Goal: Information Seeking & Learning: Check status

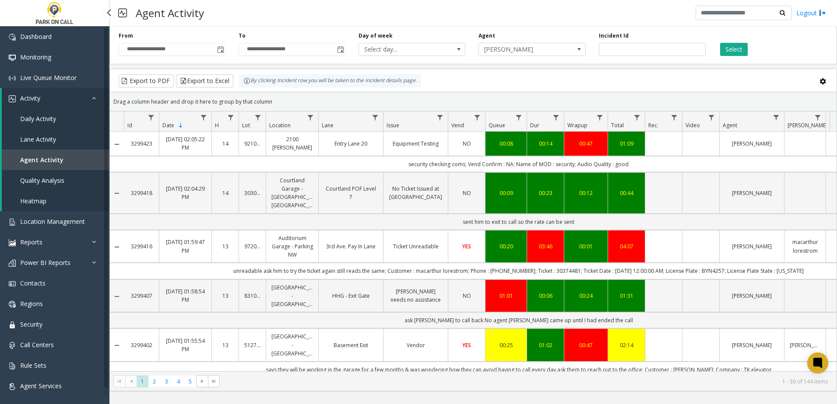
click at [50, 118] on span "Daily Activity" at bounding box center [38, 119] width 36 height 8
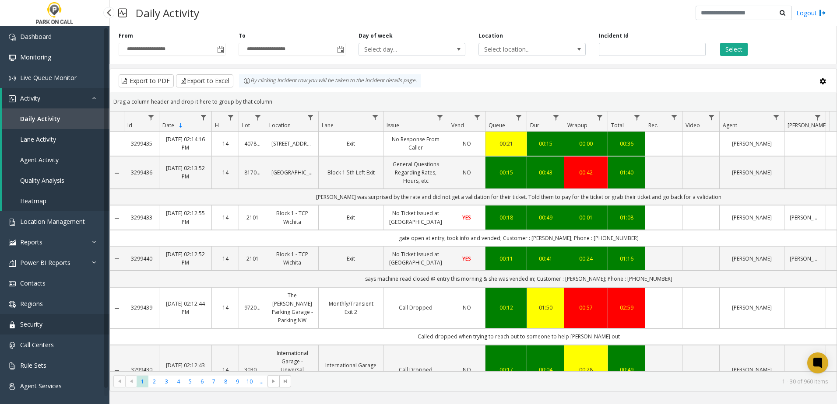
click at [45, 326] on link "Security" at bounding box center [54, 324] width 109 height 21
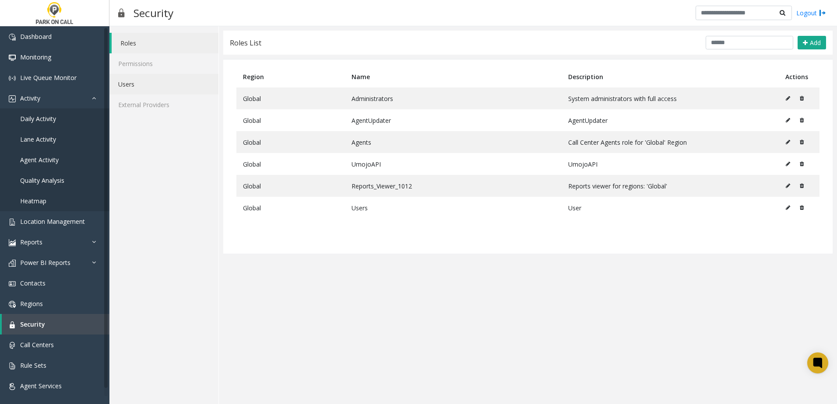
click at [153, 84] on link "Users" at bounding box center [163, 84] width 109 height 21
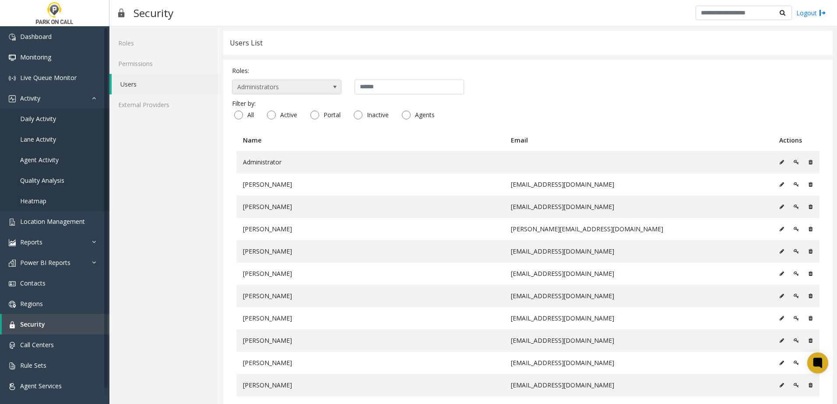
click at [285, 87] on span "Administrators" at bounding box center [275, 87] width 87 height 14
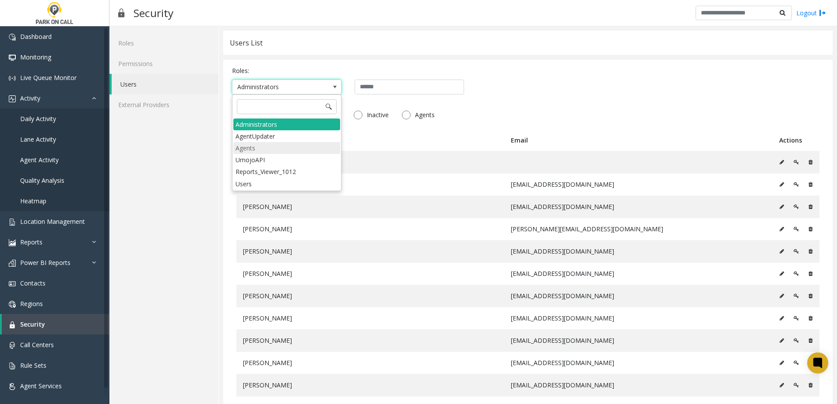
click at [256, 151] on li "Agents" at bounding box center [286, 148] width 107 height 12
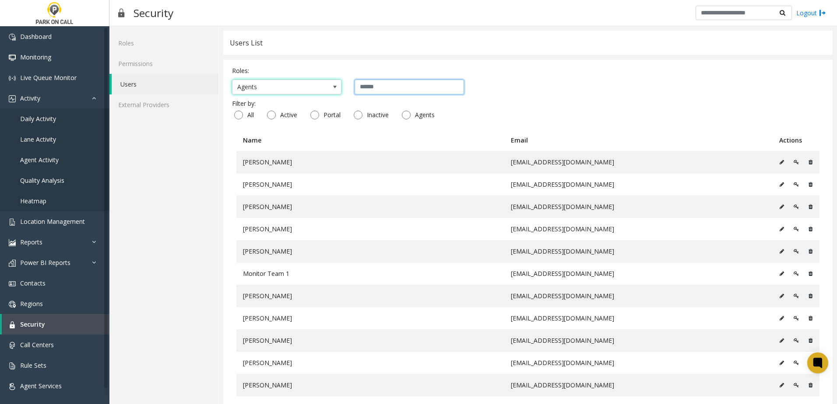
click at [410, 87] on input "text" at bounding box center [408, 87] width 109 height 15
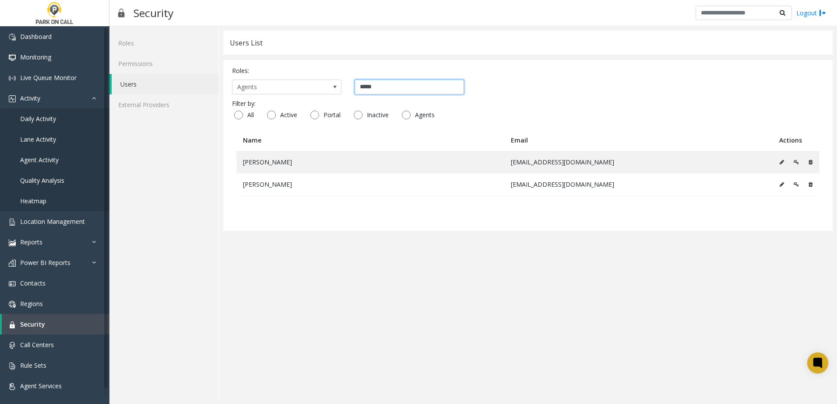
type input "*****"
click at [423, 267] on app-users "Users List Roles: Agents ***** Filter by: All Active Portal Inactive Agents Nam…" at bounding box center [527, 215] width 609 height 369
click at [47, 120] on span "Daily Activity" at bounding box center [38, 119] width 36 height 8
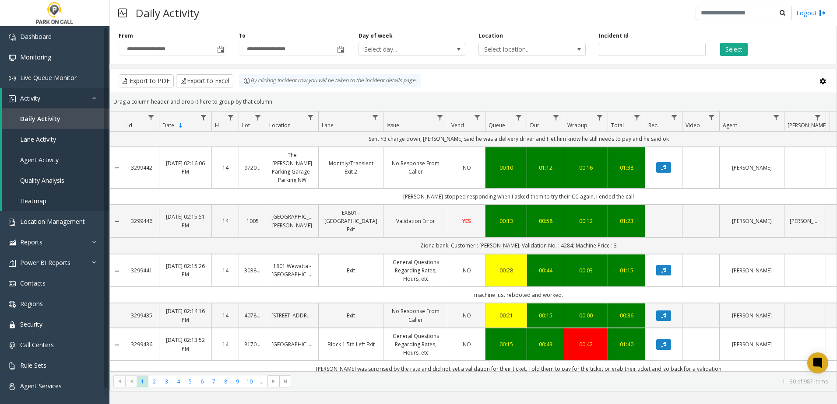
scroll to position [1165, 0]
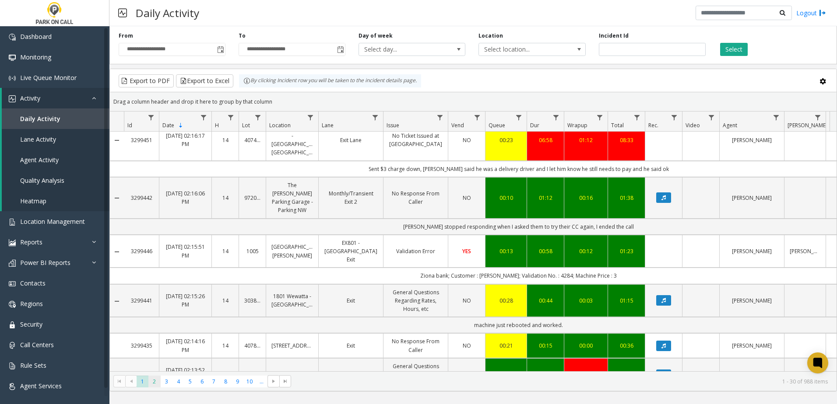
click at [154, 382] on span "2" at bounding box center [154, 382] width 12 height 12
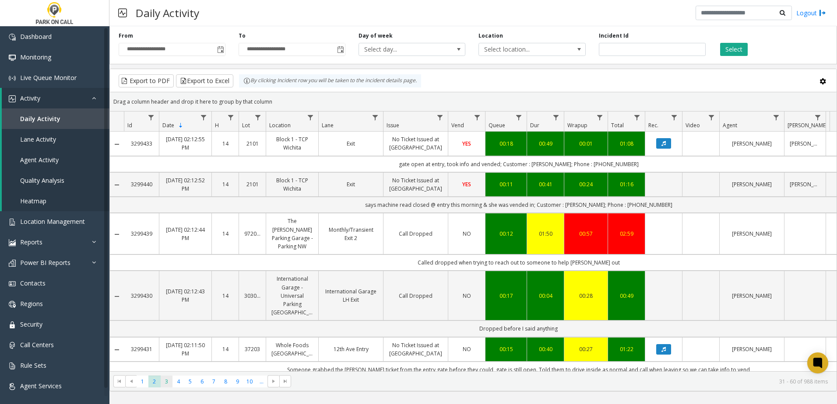
click at [167, 385] on span "3" at bounding box center [167, 382] width 12 height 12
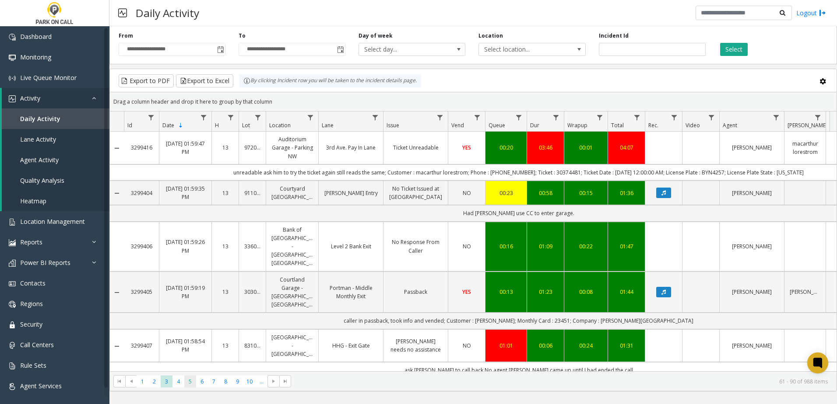
click at [190, 384] on span "5" at bounding box center [190, 382] width 12 height 12
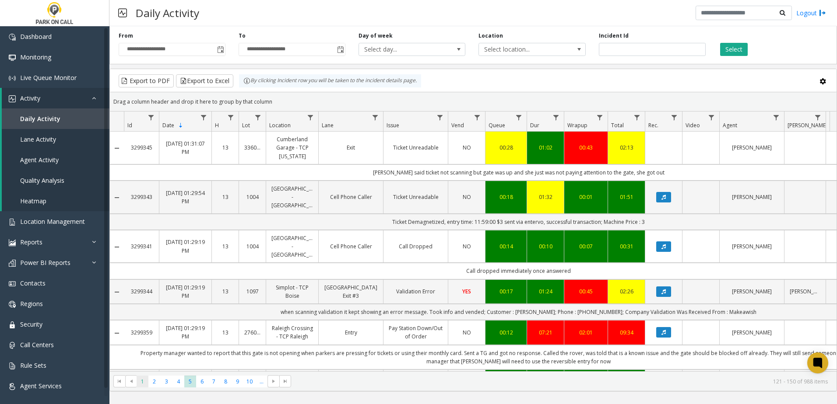
click at [141, 378] on span "1" at bounding box center [143, 382] width 12 height 12
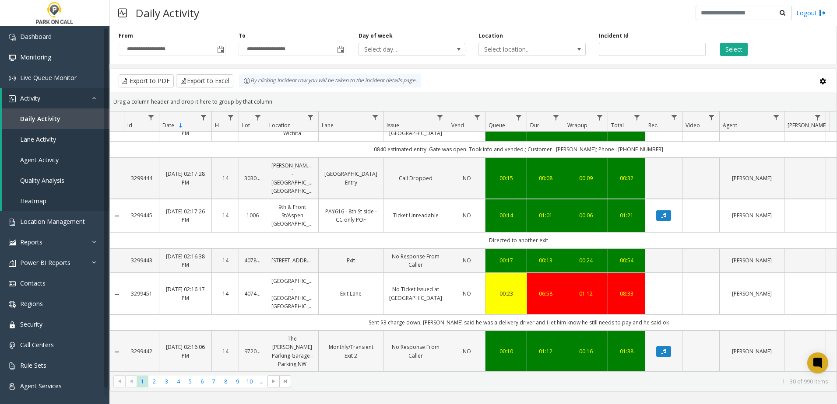
scroll to position [1181, 0]
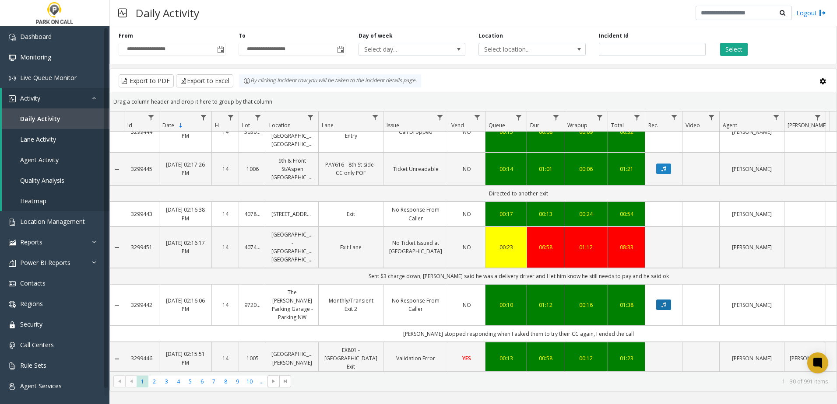
click at [664, 302] on icon "Data table" at bounding box center [663, 304] width 4 height 5
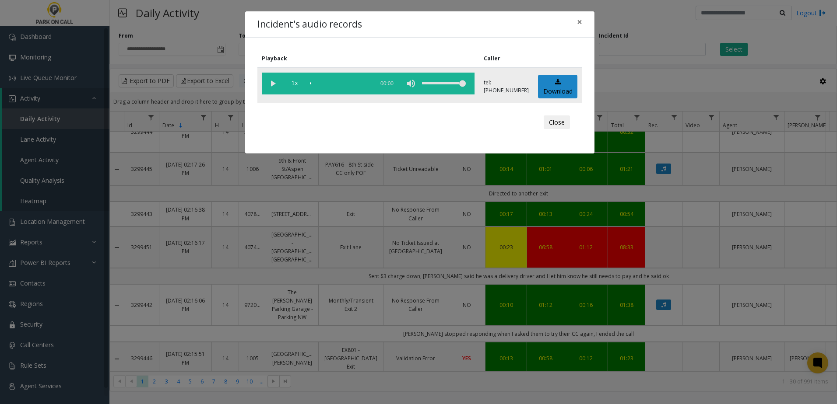
click at [272, 84] on vg-play-pause at bounding box center [273, 84] width 22 height 22
click at [577, 20] on span "×" at bounding box center [579, 22] width 5 height 12
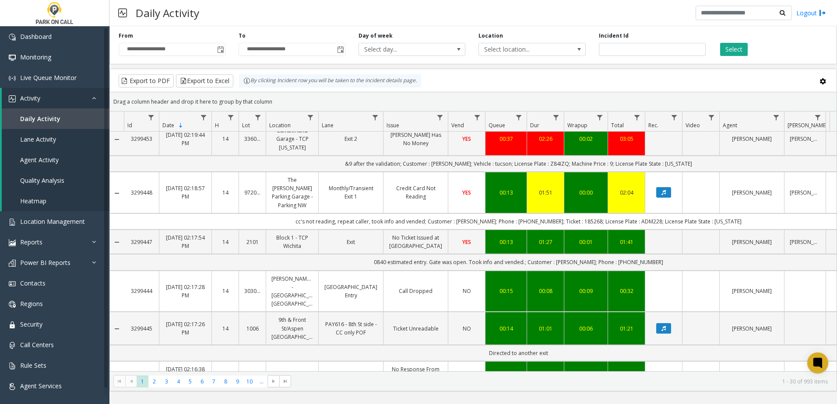
scroll to position [1166, 0]
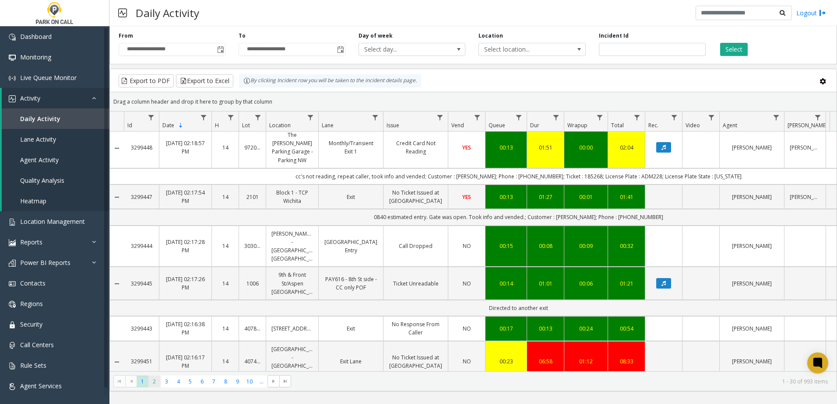
click at [151, 383] on span "2" at bounding box center [154, 382] width 12 height 12
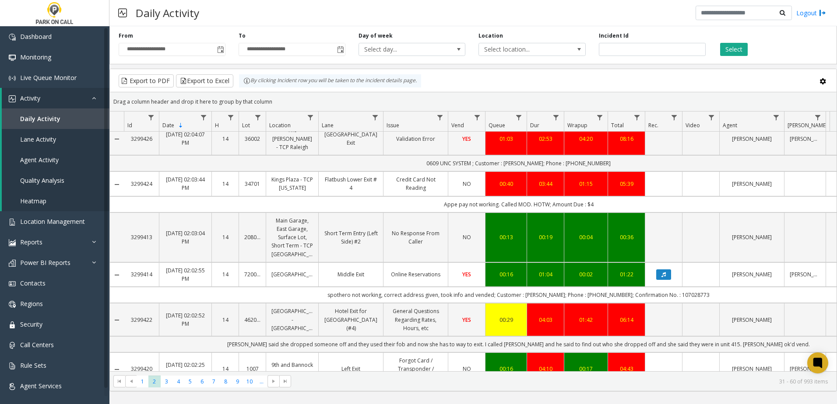
scroll to position [1148, 0]
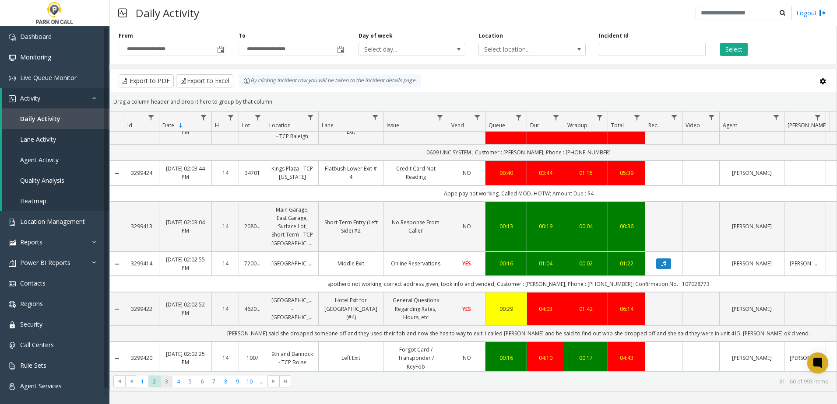
click at [165, 383] on span "3" at bounding box center [167, 382] width 12 height 12
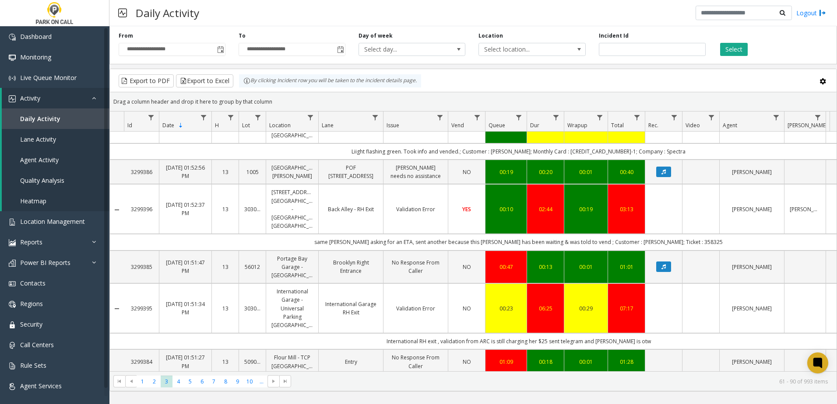
scroll to position [1127, 0]
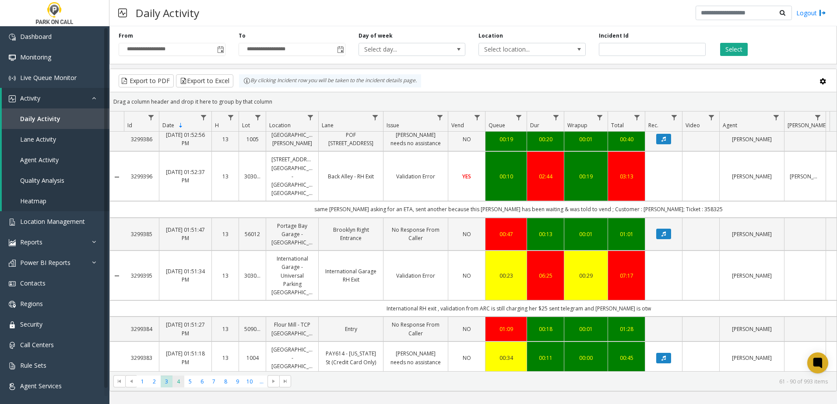
click at [179, 382] on span "4" at bounding box center [178, 382] width 12 height 12
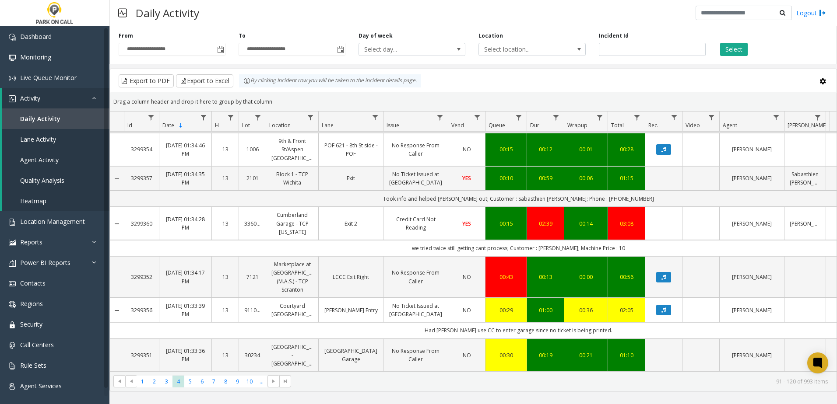
scroll to position [1208, 0]
click at [193, 382] on span "5" at bounding box center [190, 382] width 12 height 12
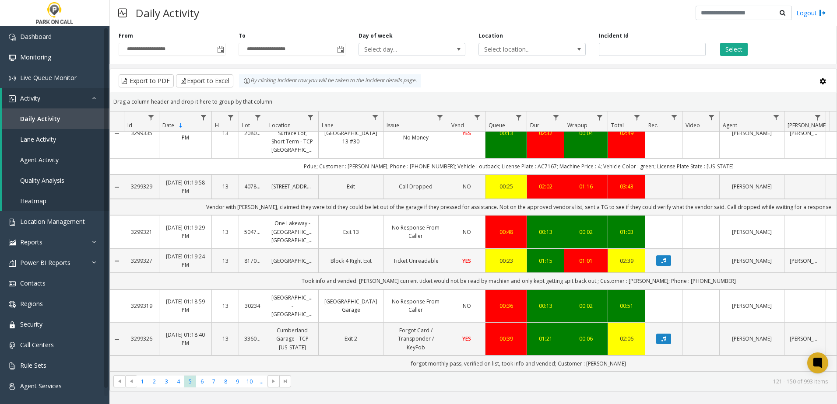
scroll to position [1190, 0]
click at [139, 385] on span "1" at bounding box center [143, 382] width 12 height 12
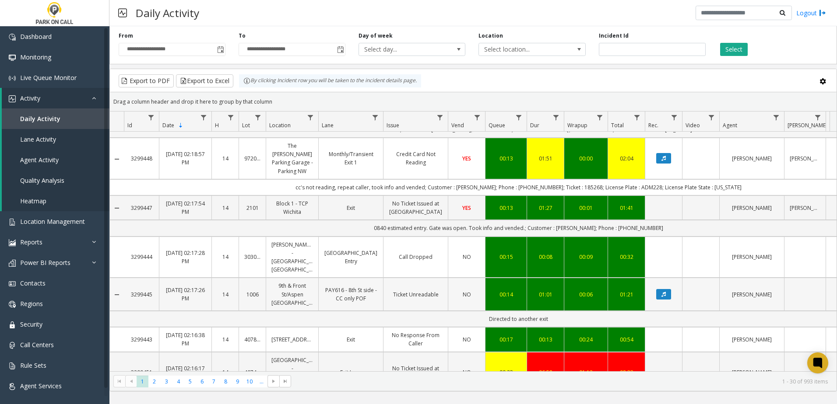
scroll to position [1166, 0]
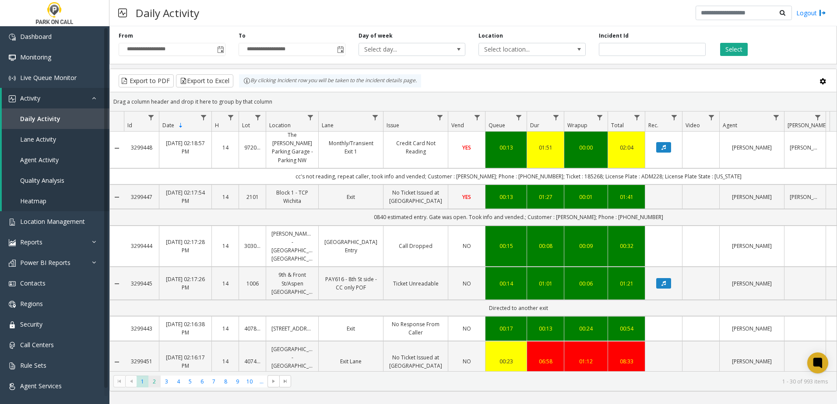
click at [158, 384] on span "2" at bounding box center [154, 382] width 12 height 12
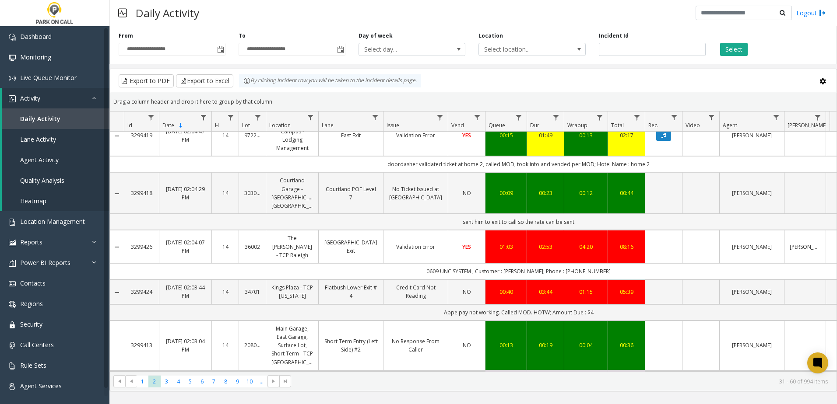
scroll to position [1182, 0]
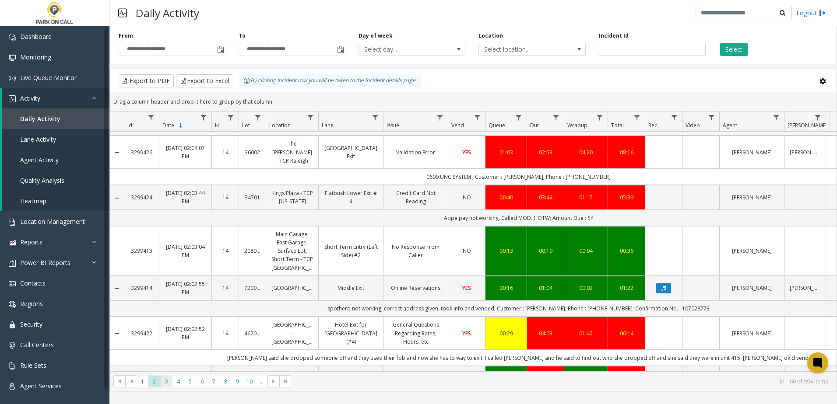
click at [170, 382] on span "3" at bounding box center [167, 382] width 12 height 12
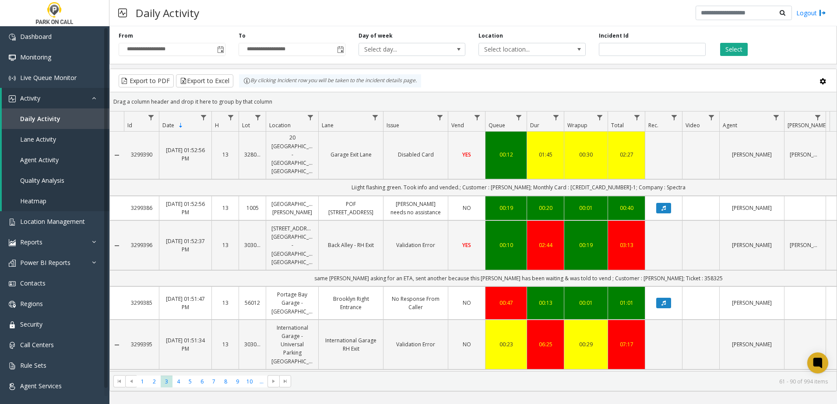
scroll to position [1093, 0]
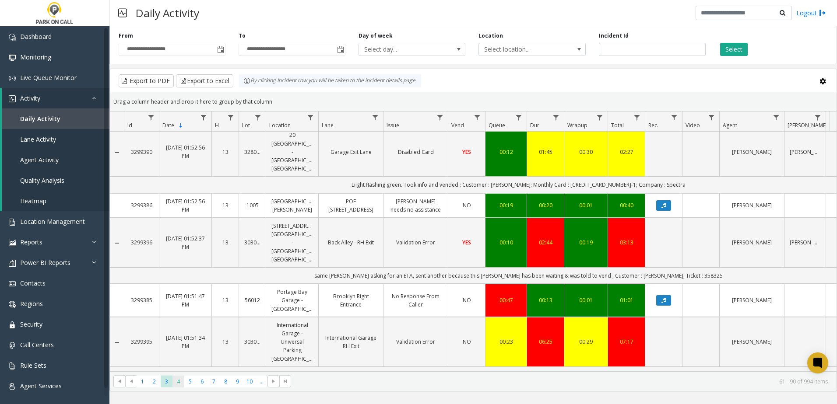
click at [181, 382] on span "4" at bounding box center [178, 382] width 12 height 12
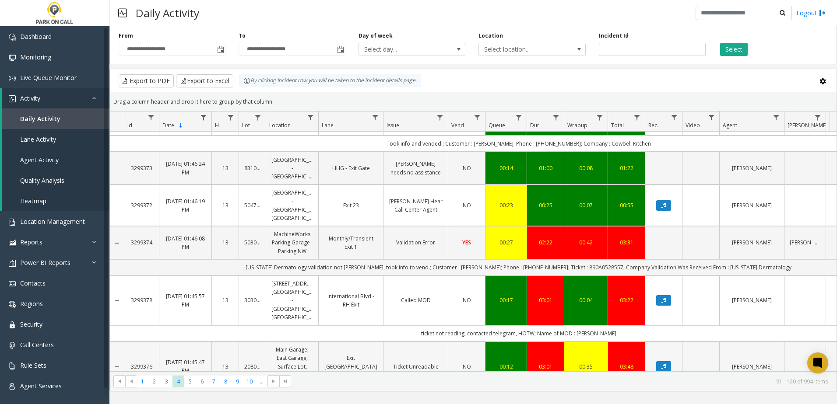
scroll to position [481, 0]
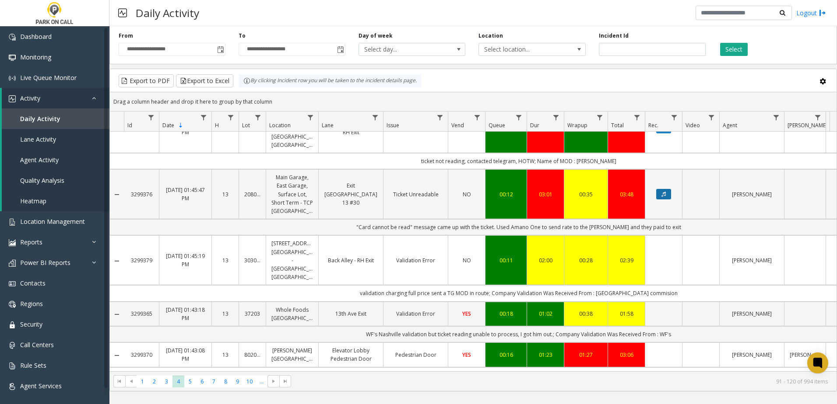
click at [659, 200] on button "Data table" at bounding box center [663, 194] width 15 height 11
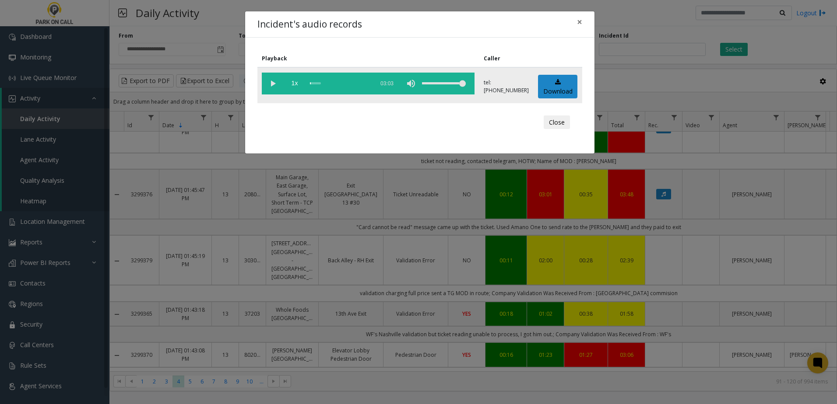
click at [273, 83] on vg-play-pause at bounding box center [273, 84] width 22 height 22
click at [322, 83] on div "scrub bar" at bounding box center [340, 84] width 60 height 22
click at [578, 22] on span "×" at bounding box center [579, 22] width 5 height 12
